Goal: Find contact information: Find contact information

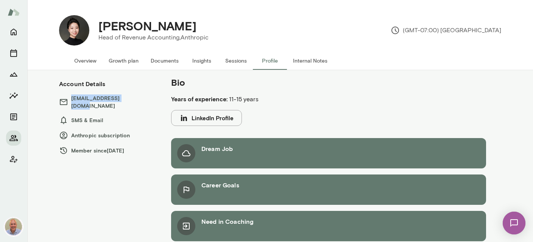
drag, startPoint x: 133, startPoint y: 100, endPoint x: 71, endPoint y: 102, distance: 62.1
click at [71, 102] on h6 "[EMAIL_ADDRESS][DOMAIN_NAME]" at bounding box center [107, 101] width 97 height 15
copy h6 "[EMAIL_ADDRESS][DOMAIN_NAME]"
click at [207, 118] on button "LinkedIn Profile" at bounding box center [206, 118] width 71 height 16
click at [136, 108] on section "Account Details [EMAIL_ADDRESS][DOMAIN_NAME] SMS & Email Anthropic subscription…" at bounding box center [107, 117] width 97 height 76
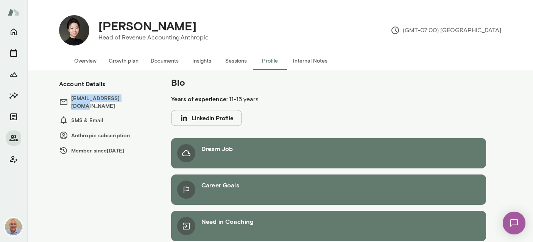
drag, startPoint x: 120, startPoint y: 98, endPoint x: 69, endPoint y: 95, distance: 50.5
click at [69, 95] on h6 "[EMAIL_ADDRESS][DOMAIN_NAME]" at bounding box center [107, 101] width 97 height 15
copy h6 "[EMAIL_ADDRESS][DOMAIN_NAME]"
